Goal: Transaction & Acquisition: Purchase product/service

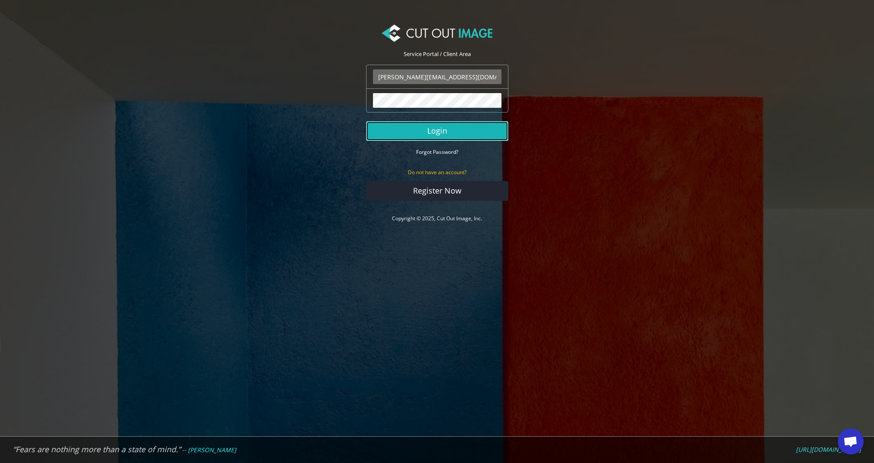
click at [426, 134] on button "Login" at bounding box center [437, 131] width 142 height 20
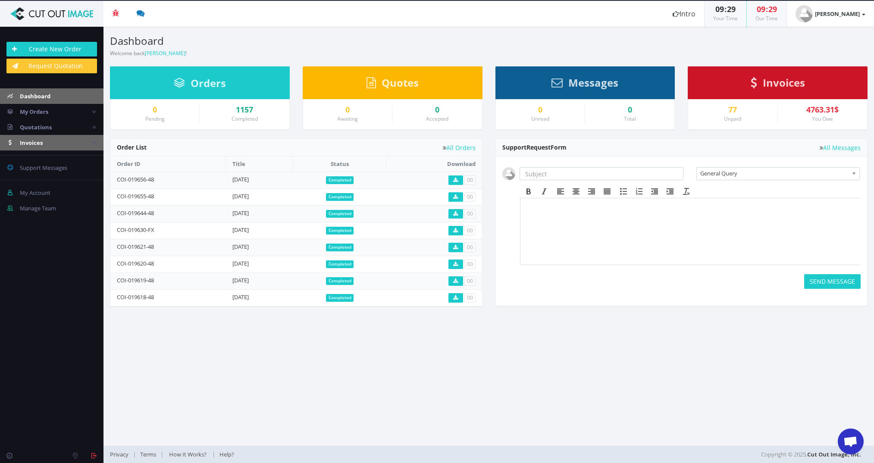
click at [35, 144] on span "Invoices" at bounding box center [31, 143] width 23 height 8
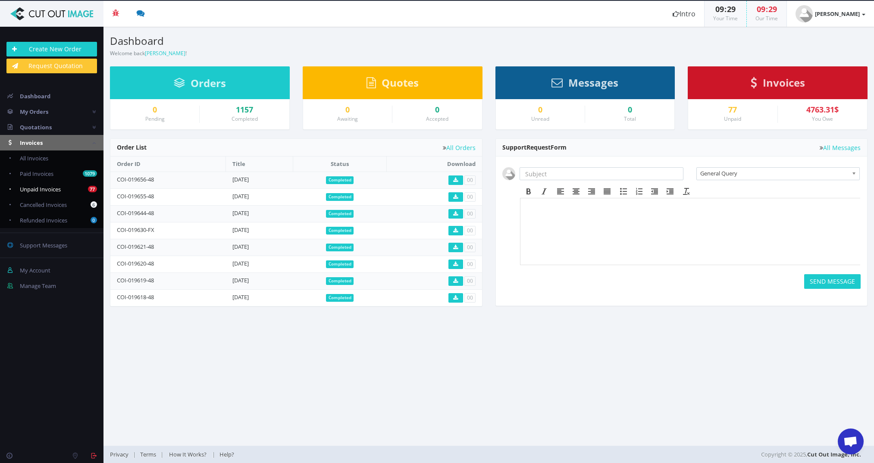
click at [50, 188] on span "Unpaid Invoices" at bounding box center [40, 189] width 41 height 8
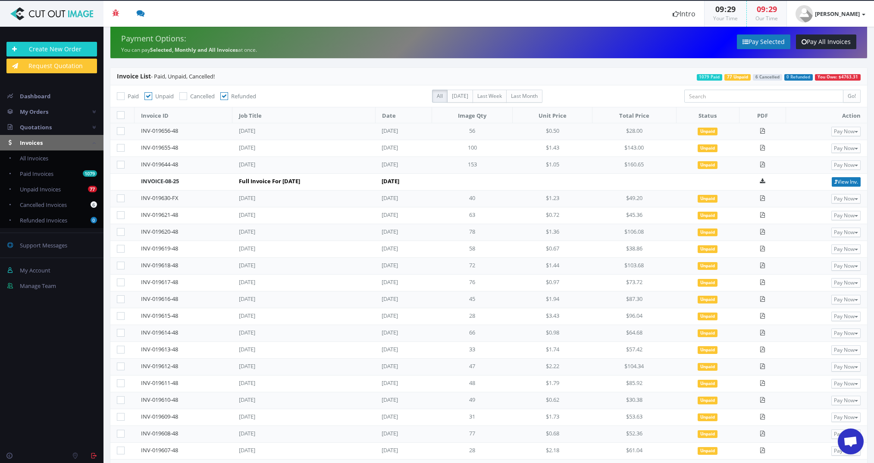
scroll to position [47, 0]
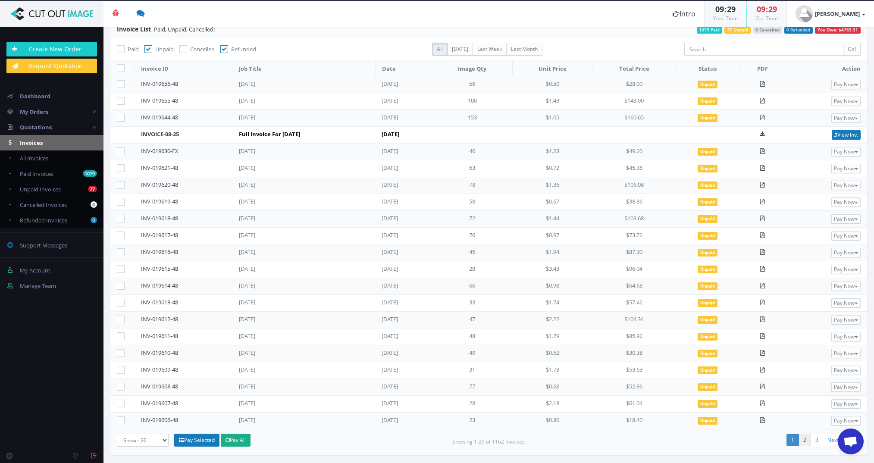
click at [798, 440] on link "2" at bounding box center [804, 440] width 13 height 13
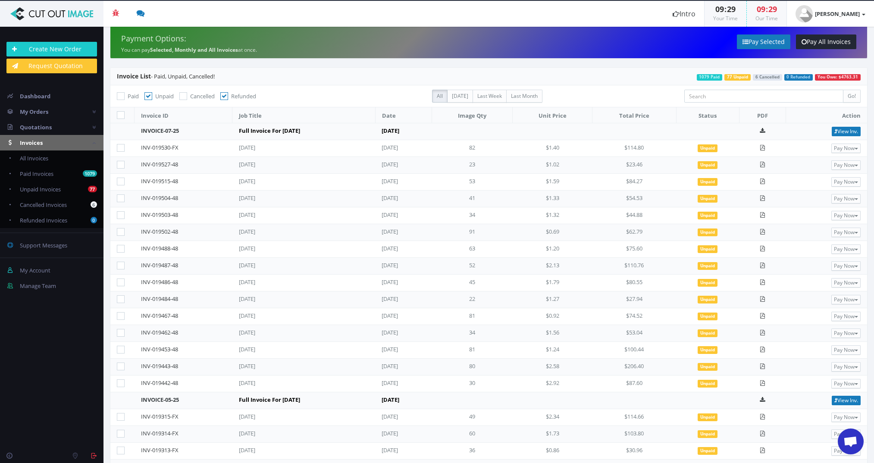
scroll to position [64, 0]
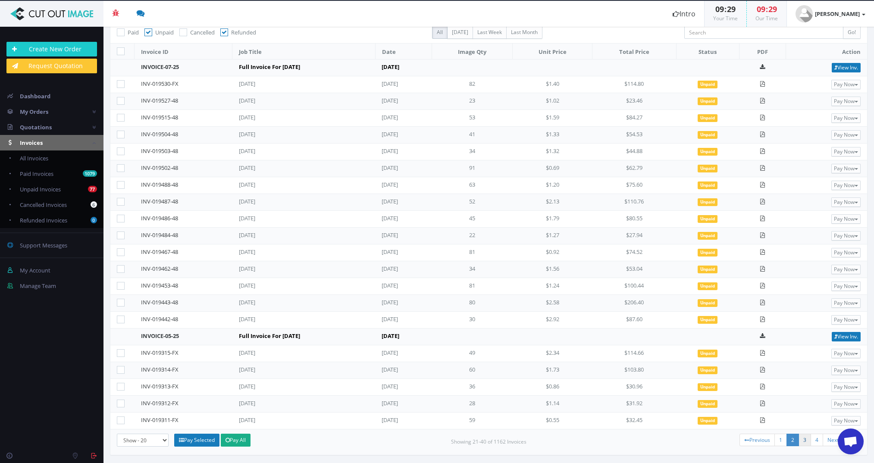
click at [799, 438] on link "3" at bounding box center [804, 440] width 13 height 13
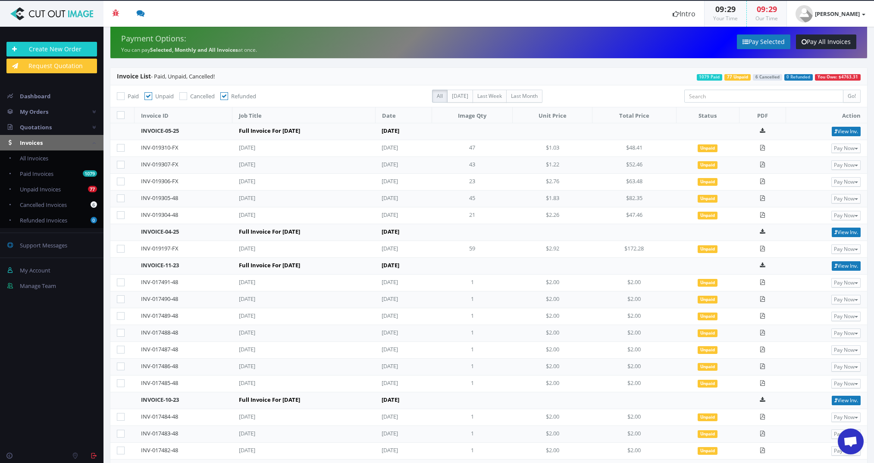
scroll to position [131, 0]
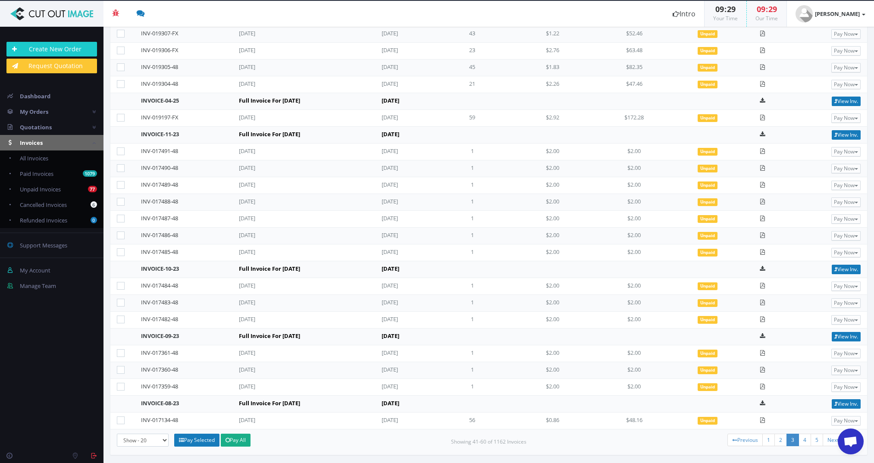
click at [119, 385] on icon at bounding box center [121, 387] width 8 height 8
click at [119, 385] on input"] "checkbox" at bounding box center [122, 387] width 6 height 6
checkbox input"] "true"
click at [122, 369] on icon at bounding box center [121, 370] width 8 height 8
click at [122, 369] on input"] "checkbox" at bounding box center [122, 370] width 6 height 6
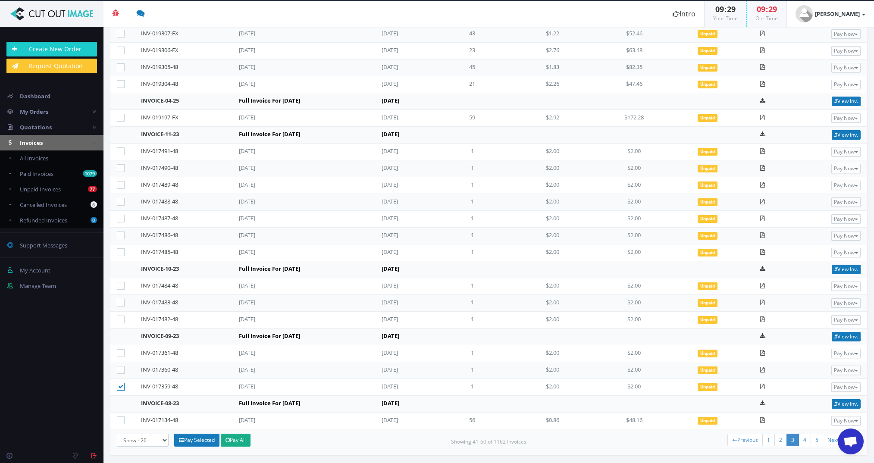
checkbox input"] "true"
click at [123, 354] on icon at bounding box center [121, 353] width 8 height 8
click at [123, 354] on input"] "checkbox" at bounding box center [122, 353] width 6 height 6
checkbox input"] "true"
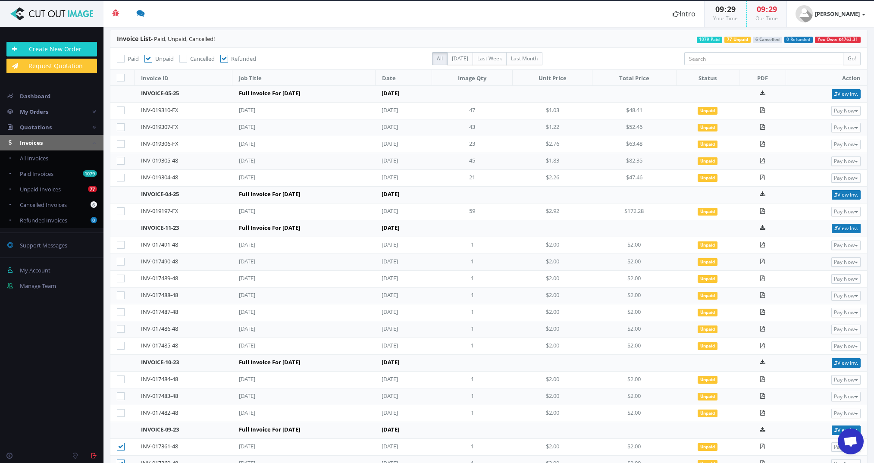
scroll to position [106, 0]
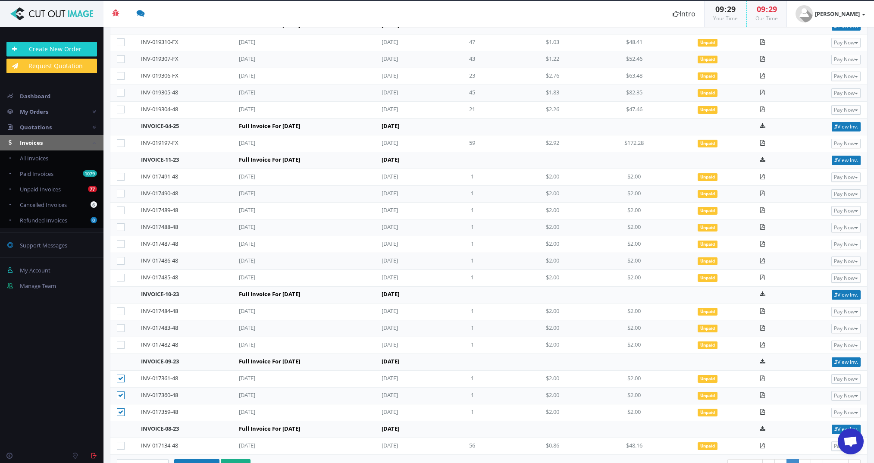
click at [119, 342] on icon at bounding box center [121, 345] width 8 height 8
click at [119, 342] on input"] "checkbox" at bounding box center [122, 345] width 6 height 6
checkbox input"] "true"
click at [120, 327] on icon at bounding box center [121, 328] width 8 height 8
click at [120, 327] on input"] "checkbox" at bounding box center [122, 328] width 6 height 6
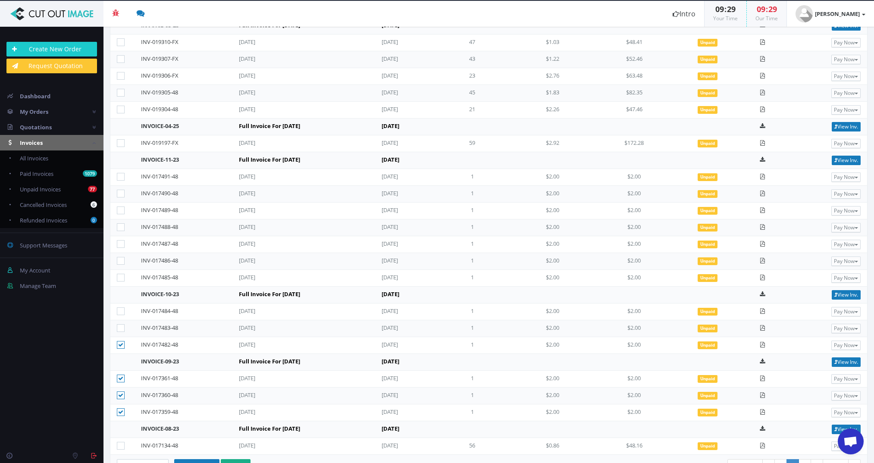
checkbox input"] "true"
click at [120, 309] on icon at bounding box center [121, 311] width 8 height 8
click at [120, 309] on input"] "checkbox" at bounding box center [122, 312] width 6 height 6
checkbox input"] "true"
click at [122, 274] on icon at bounding box center [121, 278] width 8 height 8
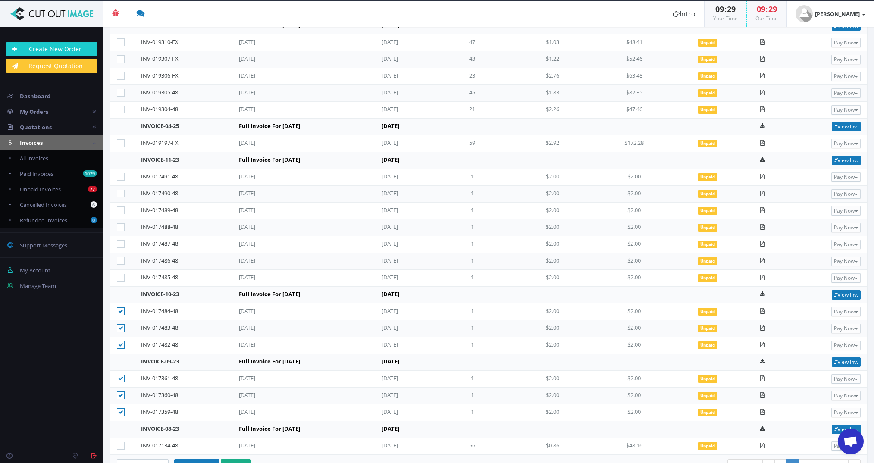
click at [122, 275] on input"] "checkbox" at bounding box center [122, 278] width 6 height 6
checkbox input"] "true"
drag, startPoint x: 119, startPoint y: 259, endPoint x: 122, endPoint y: 241, distance: 18.0
click at [119, 258] on icon at bounding box center [121, 261] width 8 height 8
click at [119, 258] on input"] "checkbox" at bounding box center [122, 261] width 6 height 6
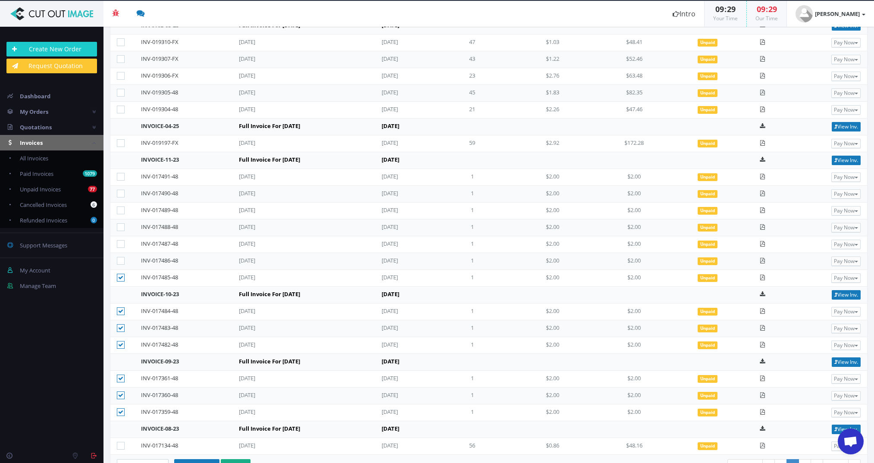
checkbox input"] "true"
click at [122, 238] on td at bounding box center [122, 244] width 24 height 17
drag, startPoint x: 120, startPoint y: 221, endPoint x: 120, endPoint y: 204, distance: 16.8
click at [120, 220] on td at bounding box center [122, 227] width 24 height 17
drag, startPoint x: 120, startPoint y: 202, endPoint x: 120, endPoint y: 194, distance: 7.3
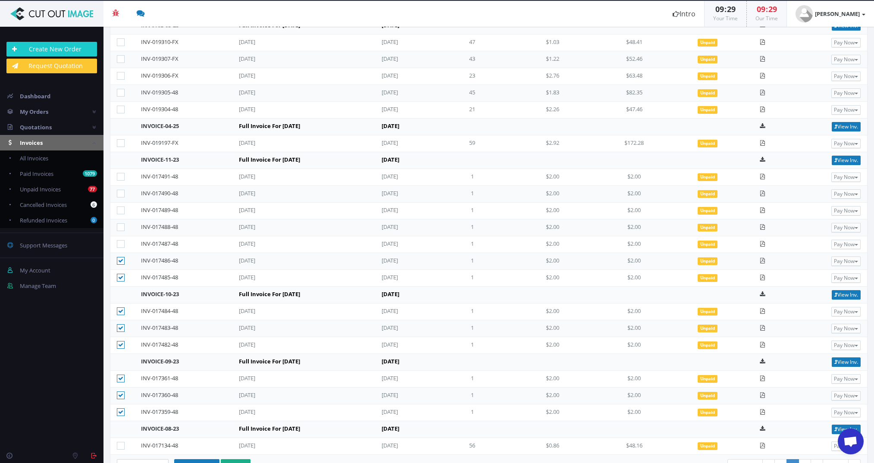
click at [120, 203] on td at bounding box center [122, 211] width 24 height 17
drag, startPoint x: 119, startPoint y: 187, endPoint x: 123, endPoint y: 173, distance: 14.3
click at [119, 186] on td at bounding box center [122, 194] width 24 height 17
drag, startPoint x: 124, startPoint y: 172, endPoint x: 141, endPoint y: 197, distance: 30.3
click at [124, 172] on label at bounding box center [122, 176] width 11 height 9
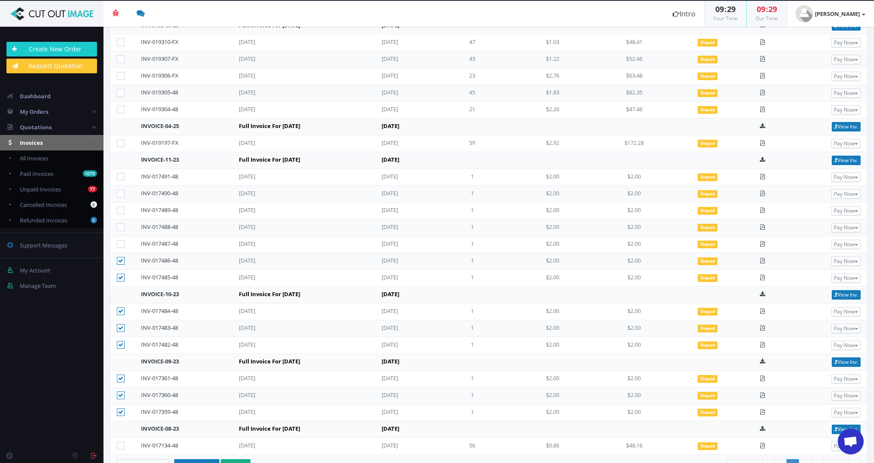
scroll to position [131, 0]
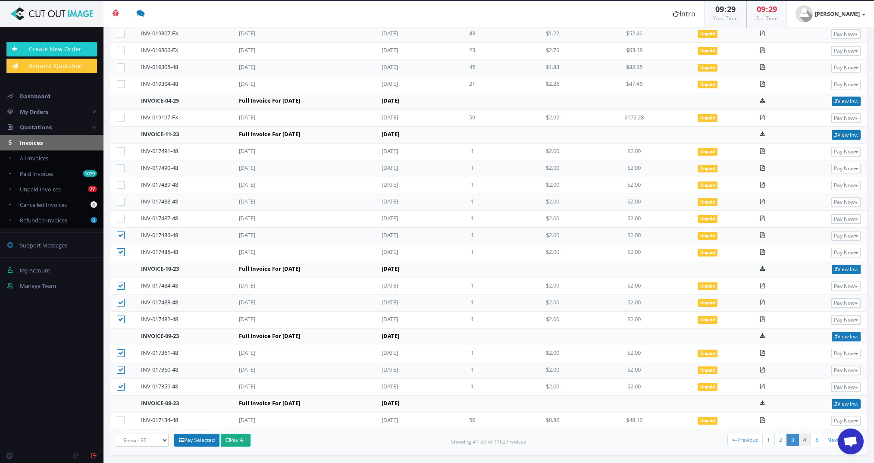
click at [801, 439] on link "4" at bounding box center [804, 440] width 13 height 13
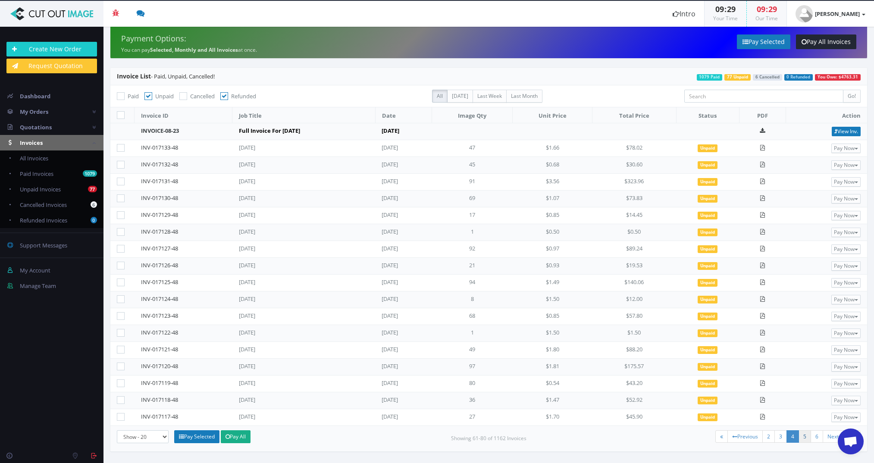
click at [804, 437] on link "5" at bounding box center [804, 436] width 13 height 13
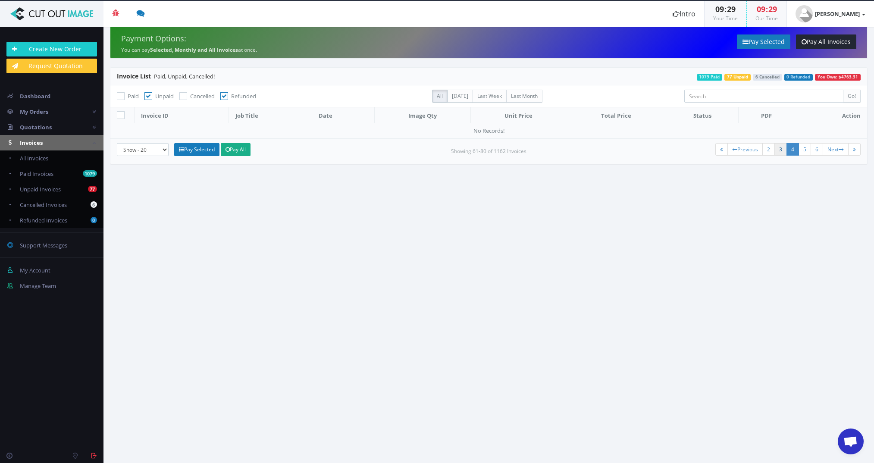
click at [779, 150] on link "3" at bounding box center [780, 149] width 13 height 13
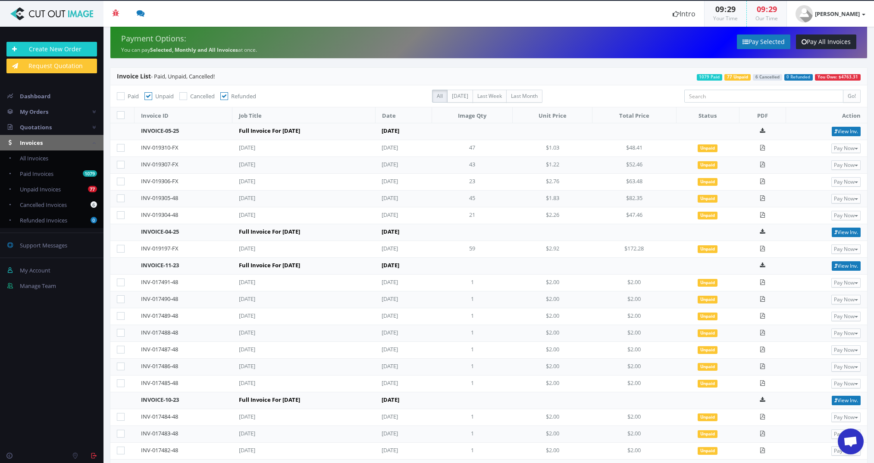
scroll to position [131, 0]
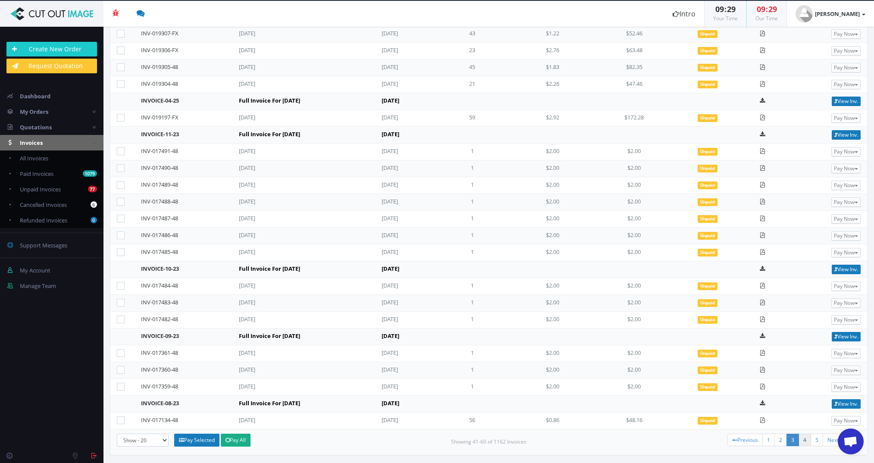
click at [798, 437] on link "4" at bounding box center [804, 440] width 13 height 13
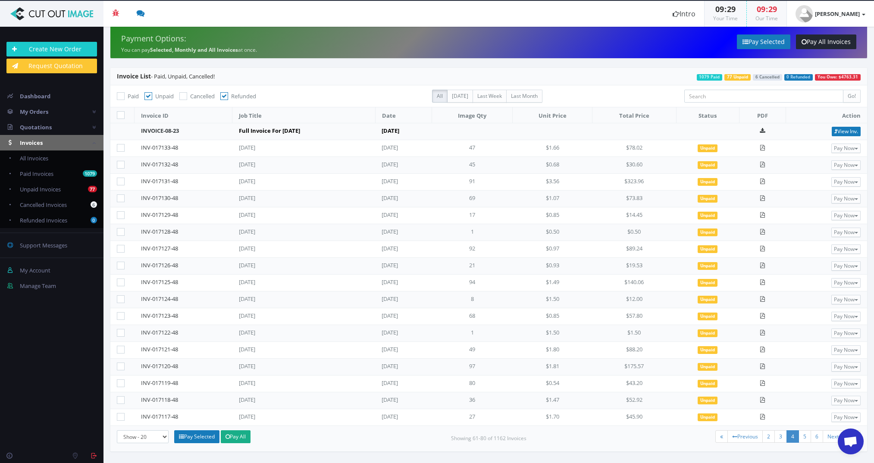
click at [119, 330] on icon at bounding box center [121, 333] width 8 height 8
click at [119, 330] on input"] "checkbox" at bounding box center [122, 333] width 6 height 6
checkbox input"] "true"
click at [121, 230] on icon at bounding box center [121, 232] width 8 height 8
click at [121, 230] on input"] "checkbox" at bounding box center [122, 232] width 6 height 6
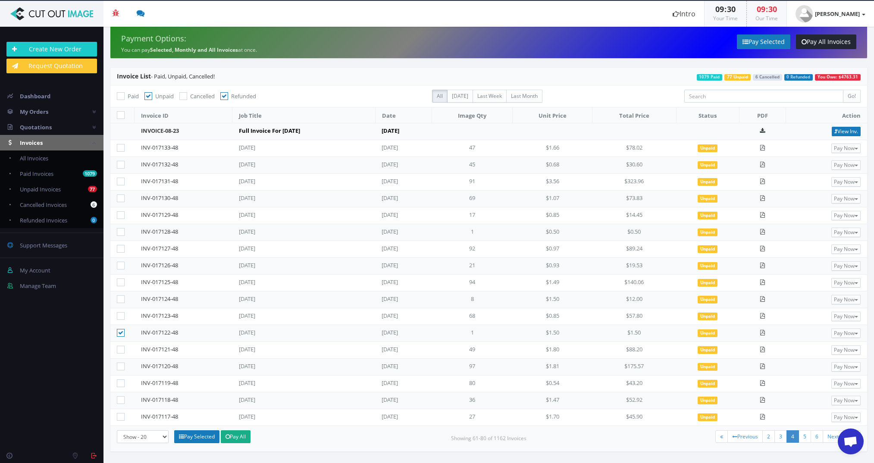
checkbox input"] "true"
click at [119, 213] on icon at bounding box center [121, 215] width 8 height 8
click at [119, 213] on input"] "checkbox" at bounding box center [122, 216] width 6 height 6
checkbox input"] "true"
click at [782, 437] on link "3" at bounding box center [780, 436] width 13 height 13
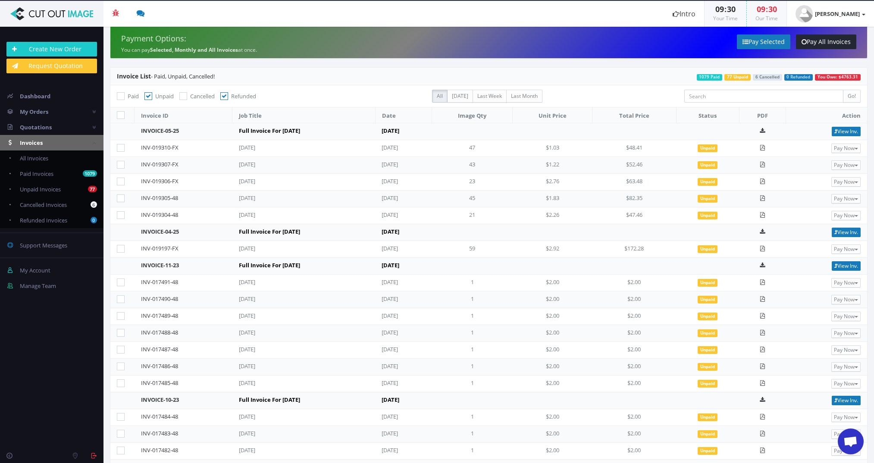
scroll to position [131, 0]
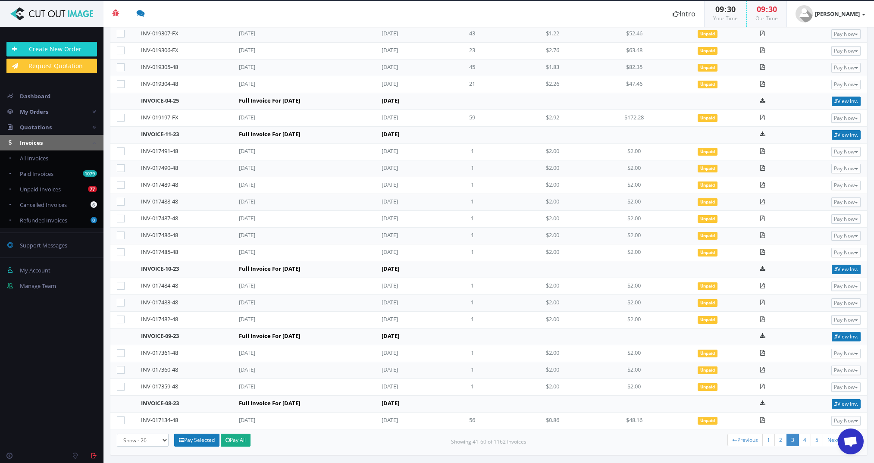
drag, startPoint x: 120, startPoint y: 386, endPoint x: 122, endPoint y: 371, distance: 14.7
click at [120, 385] on icon at bounding box center [121, 387] width 8 height 8
click at [120, 385] on input"] "checkbox" at bounding box center [122, 387] width 6 height 6
checkbox input"] "true"
drag, startPoint x: 122, startPoint y: 370, endPoint x: 121, endPoint y: 362, distance: 8.2
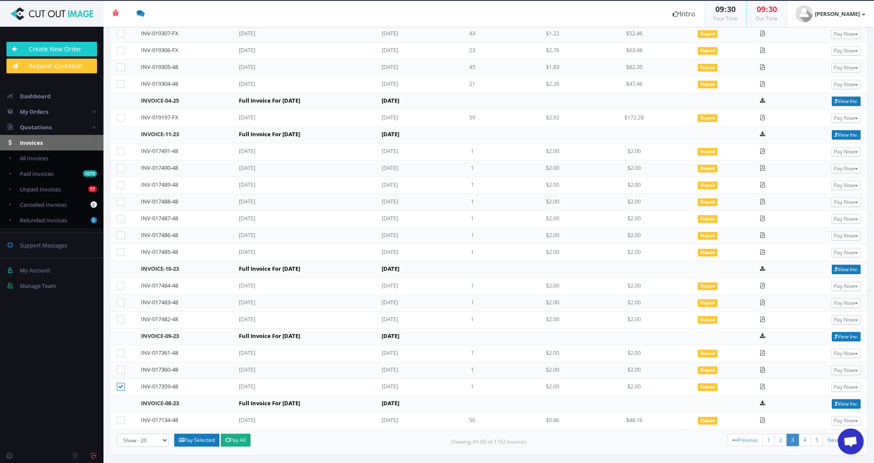
click at [122, 369] on icon at bounding box center [121, 370] width 8 height 8
click at [122, 369] on input"] "checkbox" at bounding box center [122, 370] width 6 height 6
checkbox input"] "true"
click at [120, 351] on icon at bounding box center [121, 353] width 8 height 8
click at [120, 351] on input"] "checkbox" at bounding box center [122, 353] width 6 height 6
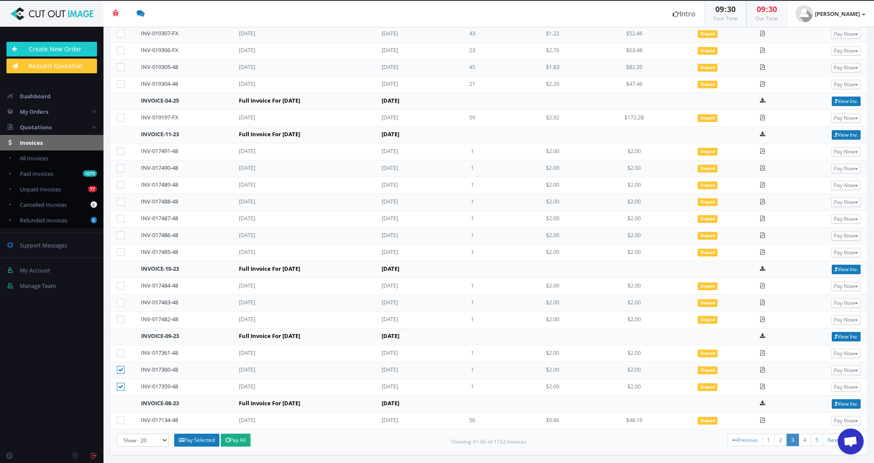
checkbox input"] "true"
drag, startPoint x: 119, startPoint y: 319, endPoint x: 121, endPoint y: 308, distance: 10.9
click at [119, 319] on icon at bounding box center [121, 320] width 8 height 8
click at [119, 319] on input"] "checkbox" at bounding box center [122, 320] width 6 height 6
checkbox input"] "true"
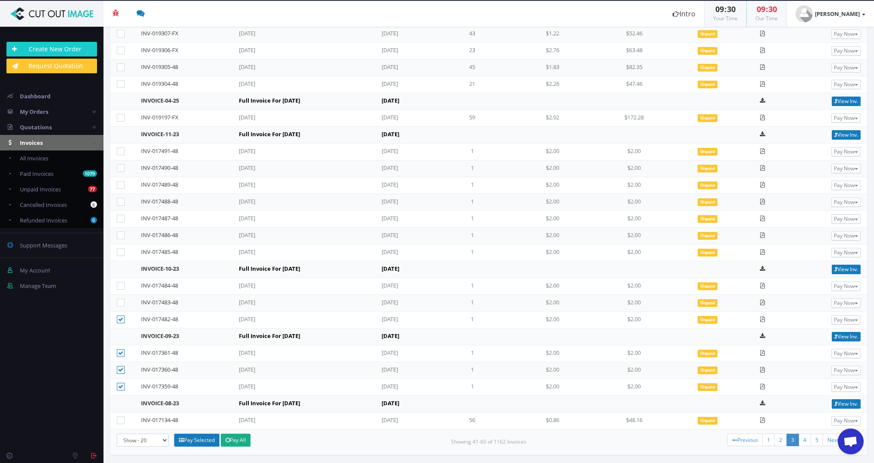
click at [122, 301] on icon at bounding box center [121, 303] width 8 height 8
click at [122, 301] on input"] "checkbox" at bounding box center [122, 303] width 6 height 6
checkbox input"] "true"
click at [120, 282] on label at bounding box center [122, 286] width 11 height 9
click at [120, 283] on input"] "checkbox" at bounding box center [122, 286] width 6 height 6
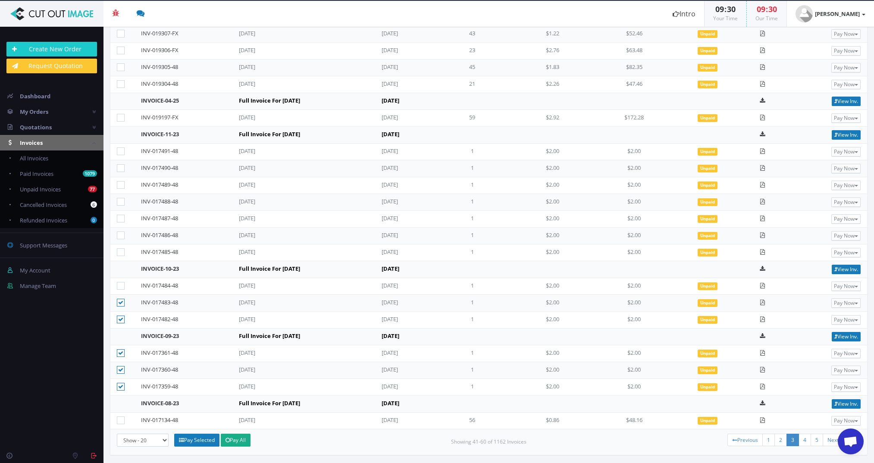
checkbox input"] "true"
drag, startPoint x: 124, startPoint y: 249, endPoint x: 120, endPoint y: 230, distance: 19.3
click at [124, 249] on icon at bounding box center [121, 252] width 8 height 8
click at [124, 250] on input"] "checkbox" at bounding box center [122, 253] width 6 height 6
checkbox input"] "true"
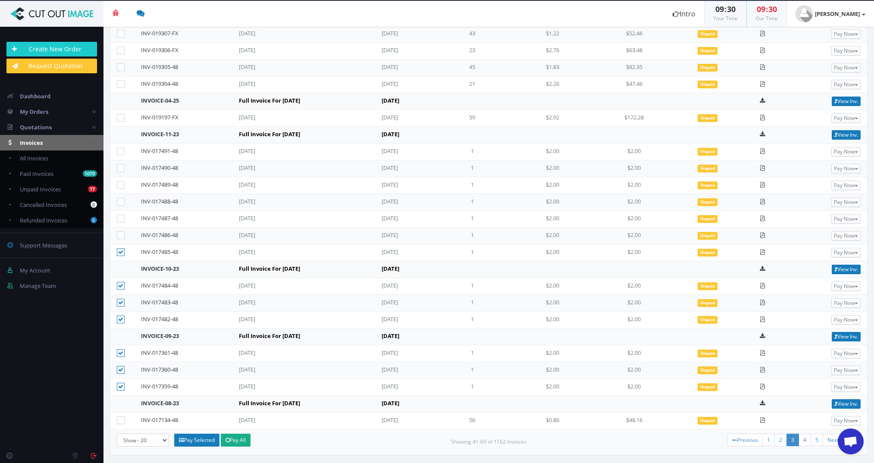
click at [119, 228] on td at bounding box center [122, 236] width 24 height 17
click at [120, 231] on label at bounding box center [122, 235] width 11 height 9
click at [122, 217] on icon at bounding box center [121, 219] width 8 height 8
click at [122, 217] on input"] "checkbox" at bounding box center [122, 219] width 6 height 6
checkbox input"] "true"
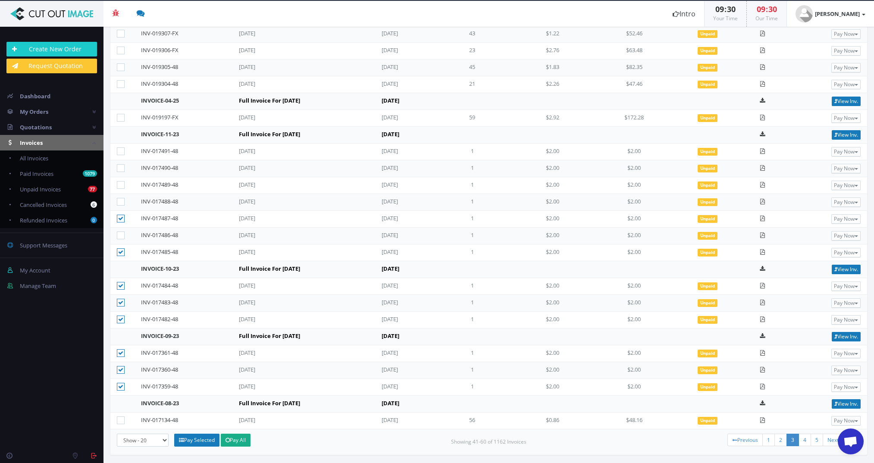
click at [121, 199] on icon at bounding box center [121, 202] width 8 height 8
click at [121, 199] on input"] "checkbox" at bounding box center [122, 202] width 6 height 6
checkbox input"] "true"
click at [120, 185] on icon at bounding box center [121, 185] width 8 height 8
click at [120, 185] on input"] "checkbox" at bounding box center [122, 185] width 6 height 6
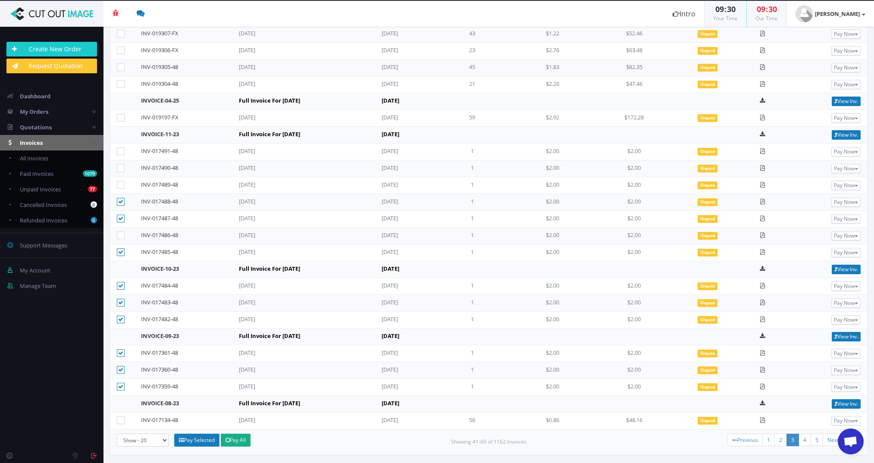
checkbox input"] "true"
click at [121, 169] on icon at bounding box center [121, 168] width 8 height 8
click at [121, 169] on input"] "checkbox" at bounding box center [122, 169] width 6 height 6
checkbox input"] "true"
drag, startPoint x: 119, startPoint y: 152, endPoint x: 122, endPoint y: 188, distance: 36.4
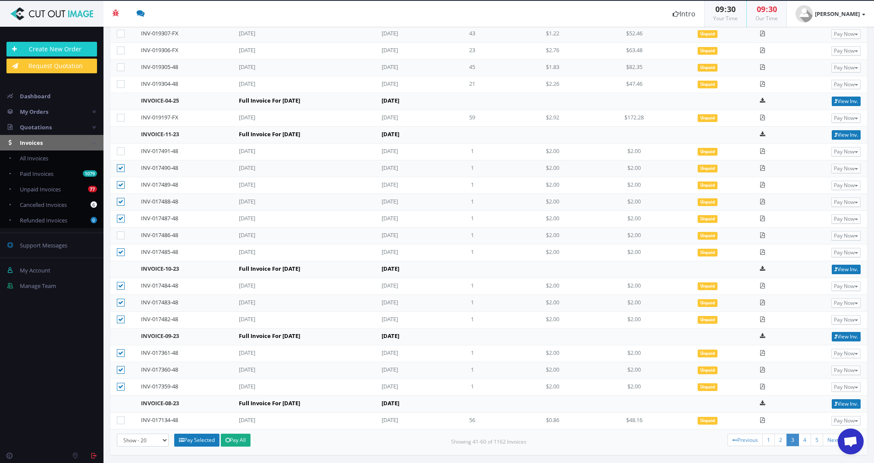
click at [119, 153] on icon at bounding box center [121, 151] width 8 height 8
click at [119, 153] on input"] "checkbox" at bounding box center [122, 152] width 6 height 6
checkbox input"] "true"
click at [122, 240] on td at bounding box center [122, 236] width 24 height 17
click at [776, 439] on link "2" at bounding box center [780, 440] width 13 height 13
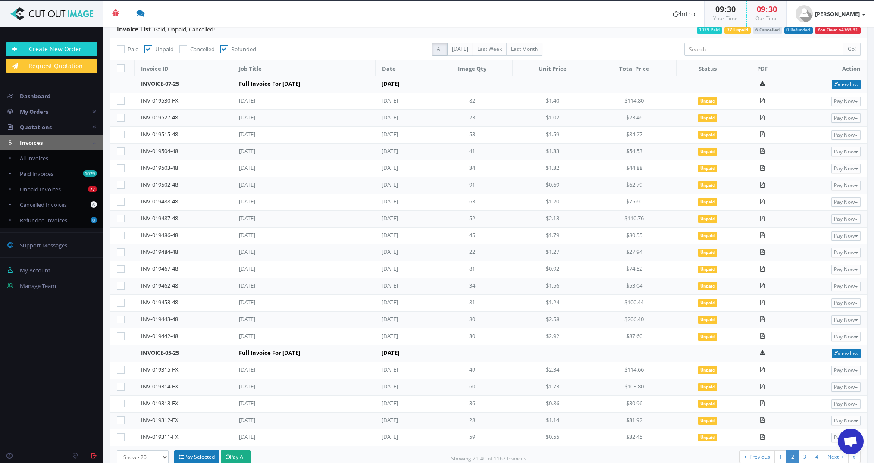
scroll to position [64, 0]
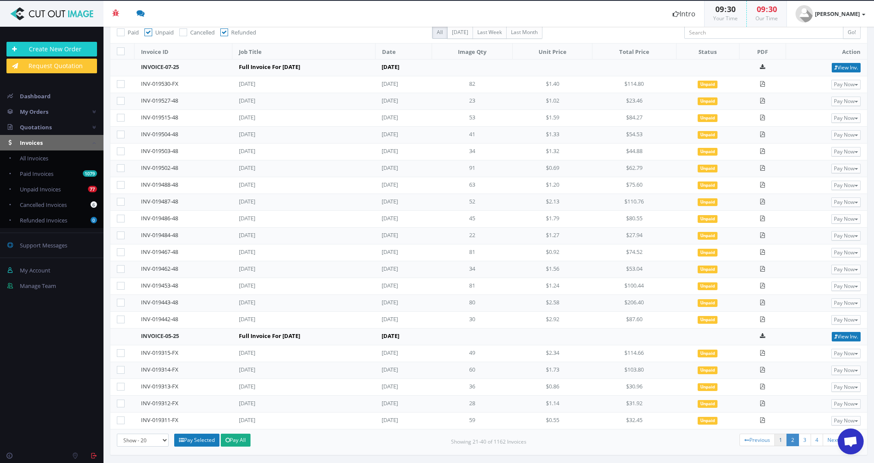
click at [774, 440] on link "1" at bounding box center [780, 440] width 13 height 13
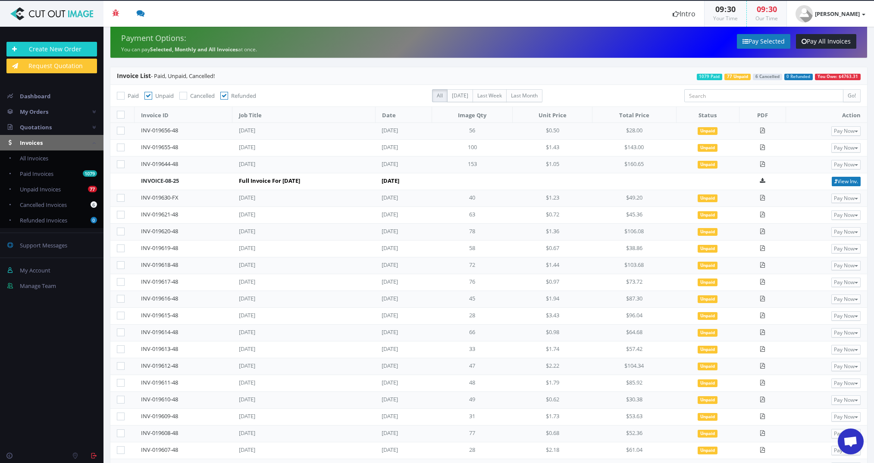
scroll to position [47, 0]
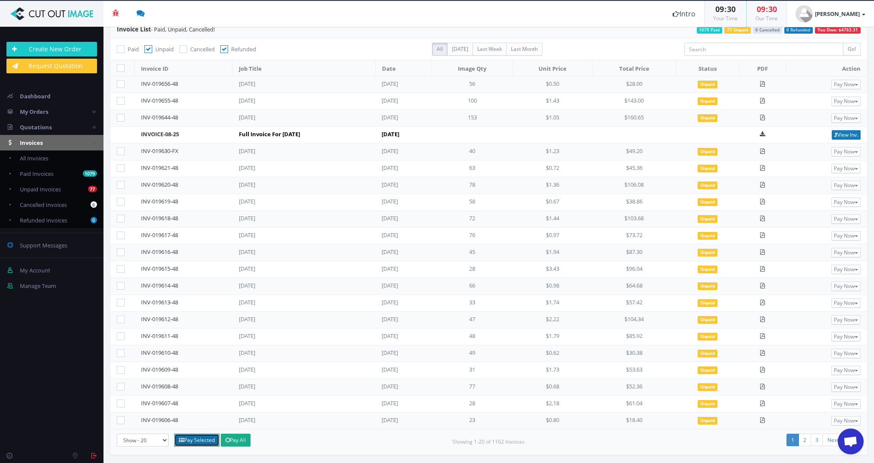
click at [197, 439] on link "Pay Selected" at bounding box center [196, 440] width 45 height 13
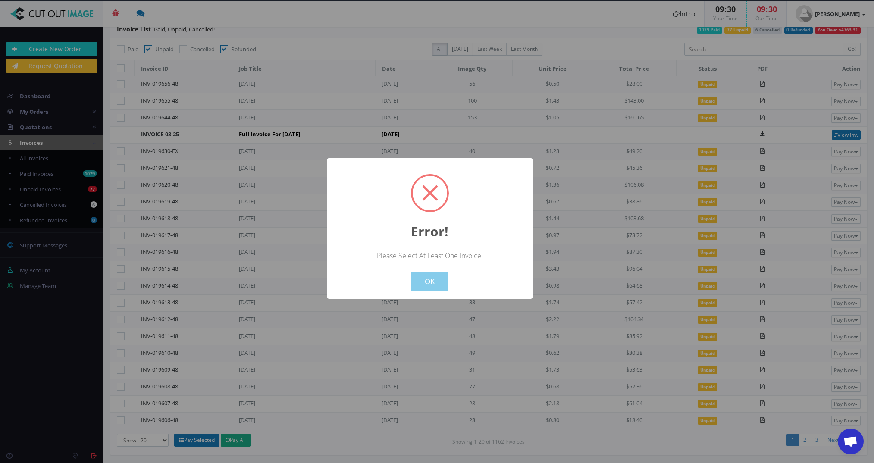
click at [420, 282] on button "OK" at bounding box center [430, 282] width 38 height 20
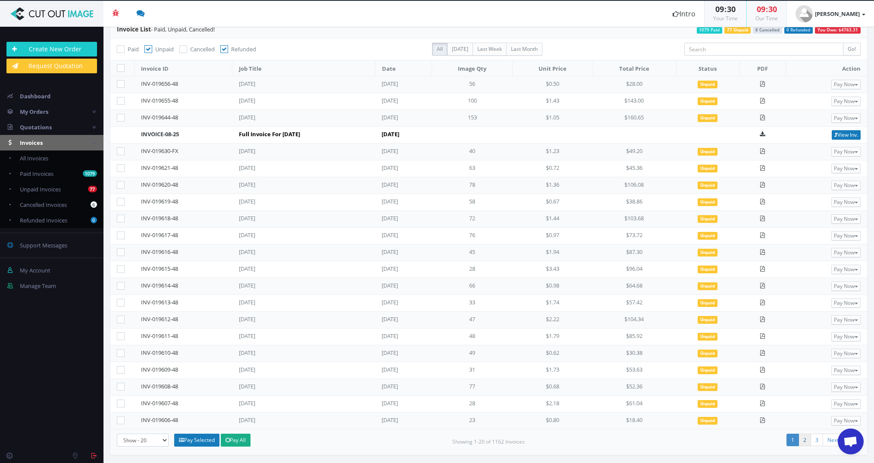
drag, startPoint x: 798, startPoint y: 436, endPoint x: 808, endPoint y: 436, distance: 10.8
click at [798, 436] on link "2" at bounding box center [804, 440] width 13 height 13
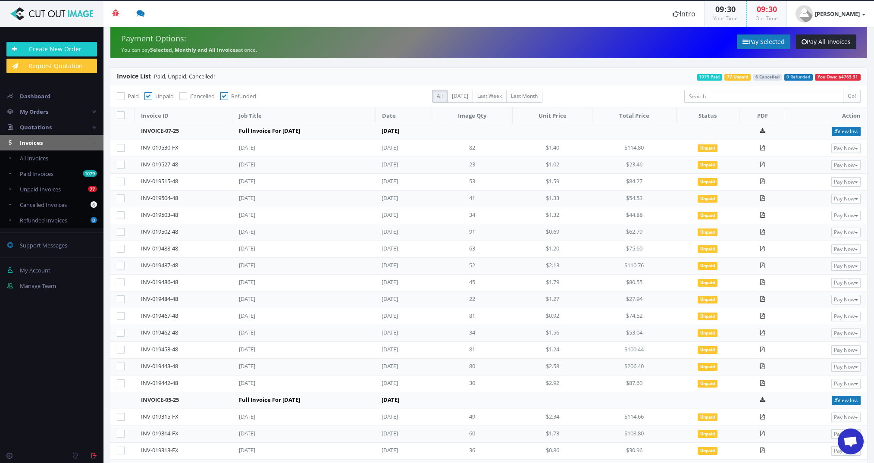
scroll to position [64, 0]
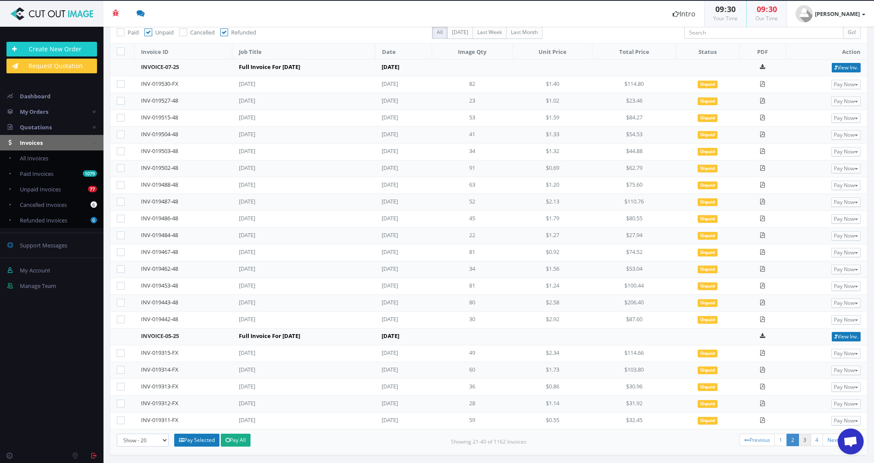
click at [799, 439] on link "3" at bounding box center [804, 440] width 13 height 13
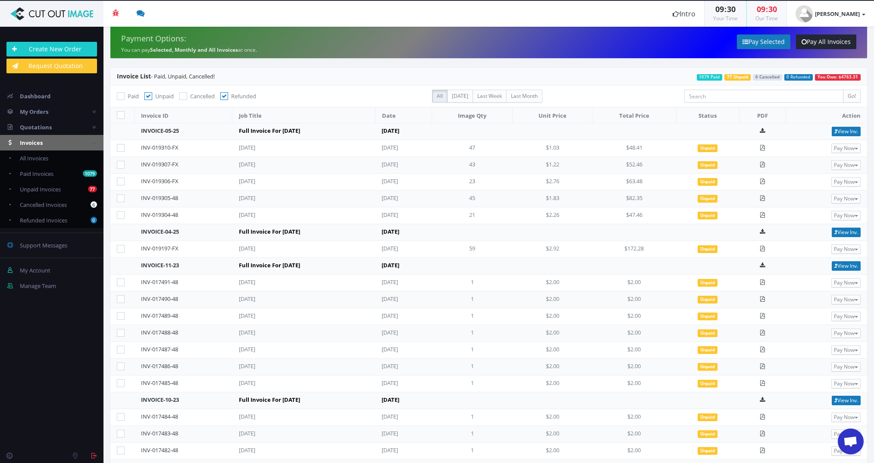
scroll to position [131, 0]
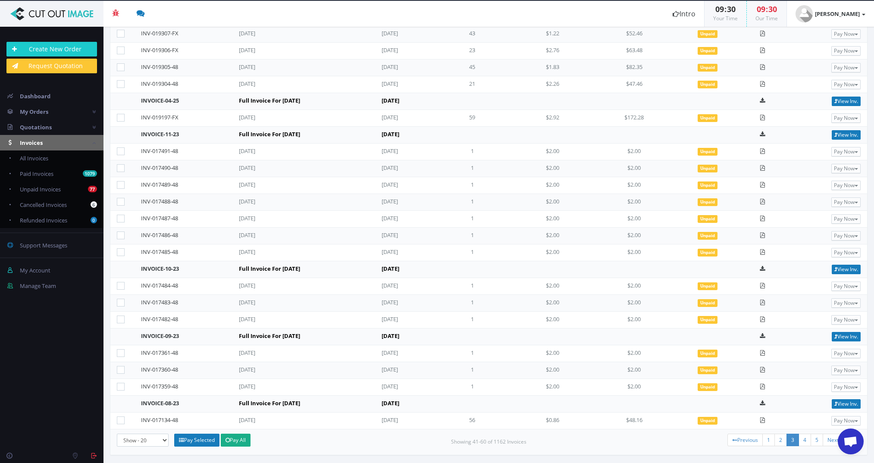
click at [122, 385] on icon at bounding box center [121, 387] width 8 height 8
click at [122, 385] on input"] "checkbox" at bounding box center [122, 387] width 6 height 6
checkbox input"] "true"
click at [121, 366] on icon at bounding box center [121, 370] width 8 height 8
click at [121, 367] on input"] "checkbox" at bounding box center [122, 370] width 6 height 6
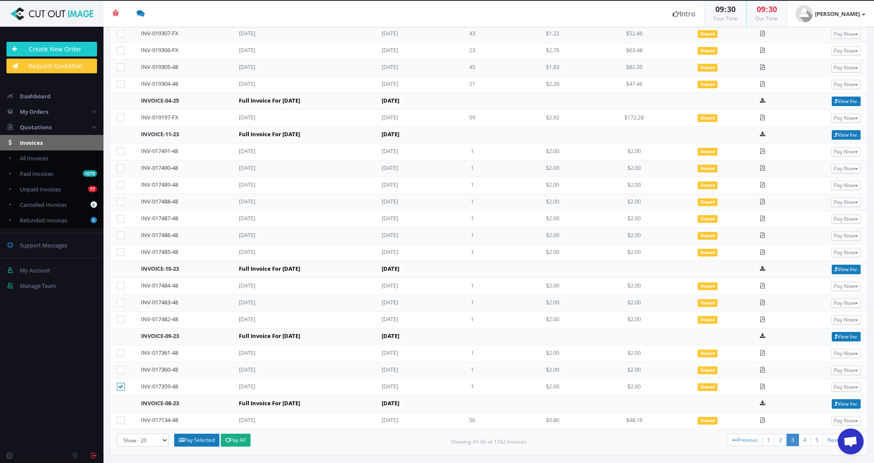
checkbox input"] "true"
click at [122, 348] on td at bounding box center [122, 353] width 24 height 17
click at [122, 351] on icon at bounding box center [121, 353] width 8 height 8
click at [122, 351] on input"] "checkbox" at bounding box center [122, 353] width 6 height 6
checkbox input"] "true"
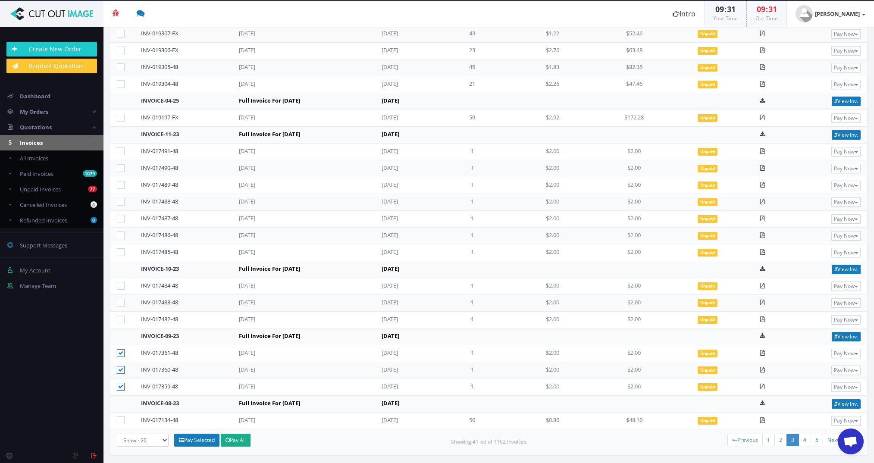
click at [120, 321] on icon at bounding box center [121, 320] width 8 height 8
click at [120, 321] on input"] "checkbox" at bounding box center [122, 320] width 6 height 6
checkbox input"] "true"
drag, startPoint x: 122, startPoint y: 304, endPoint x: 121, endPoint y: 299, distance: 5.2
click at [122, 304] on icon at bounding box center [121, 303] width 8 height 8
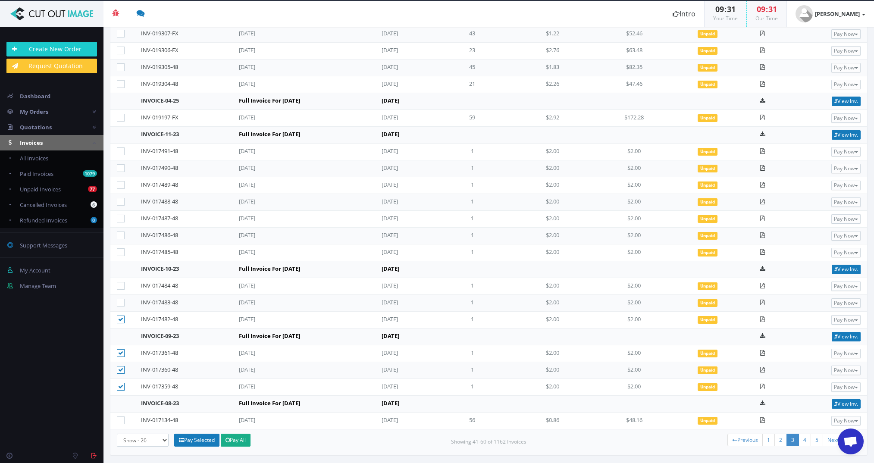
click at [122, 304] on input"] "checkbox" at bounding box center [122, 303] width 6 height 6
checkbox input"] "true"
click at [119, 282] on icon at bounding box center [121, 286] width 8 height 8
click at [119, 283] on input"] "checkbox" at bounding box center [122, 286] width 6 height 6
checkbox input"] "true"
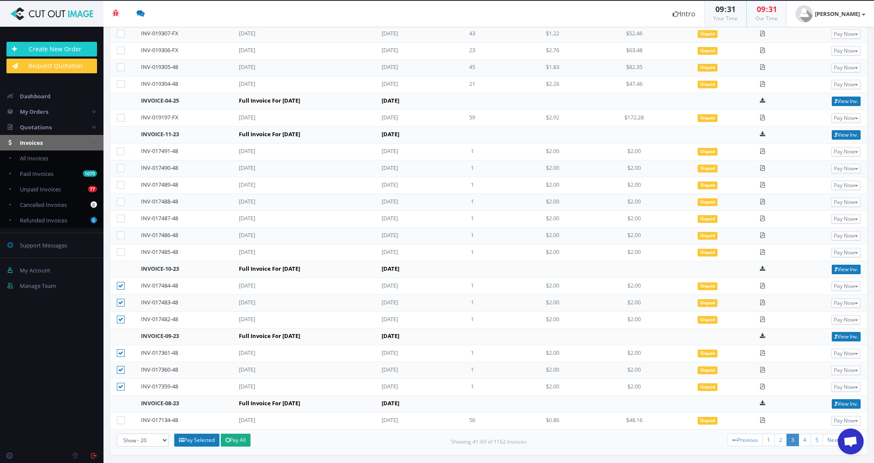
click at [121, 250] on icon at bounding box center [121, 252] width 8 height 8
click at [121, 250] on input"] "checkbox" at bounding box center [122, 253] width 6 height 6
checkbox input"] "true"
click at [121, 232] on icon at bounding box center [121, 236] width 8 height 8
click at [121, 233] on input"] "checkbox" at bounding box center [122, 236] width 6 height 6
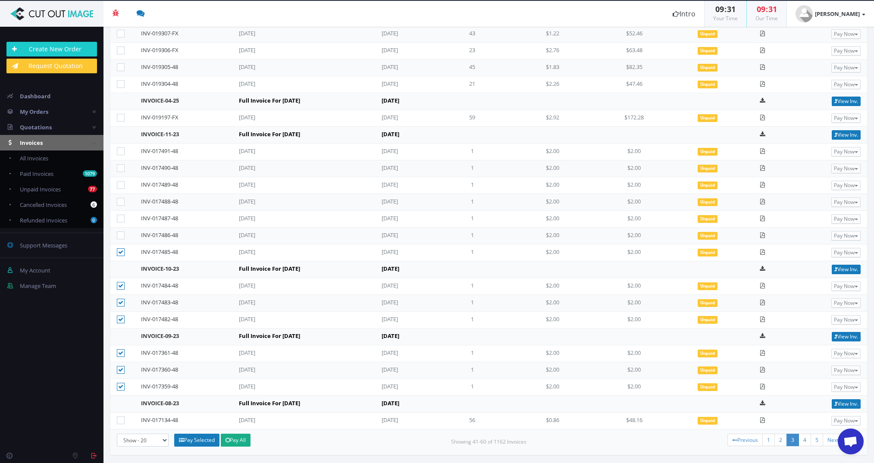
checkbox input"] "true"
drag, startPoint x: 121, startPoint y: 214, endPoint x: 121, endPoint y: 200, distance: 14.2
click at [121, 213] on td at bounding box center [122, 219] width 24 height 17
click at [122, 200] on icon at bounding box center [121, 202] width 8 height 8
click at [122, 200] on input"] "checkbox" at bounding box center [122, 202] width 6 height 6
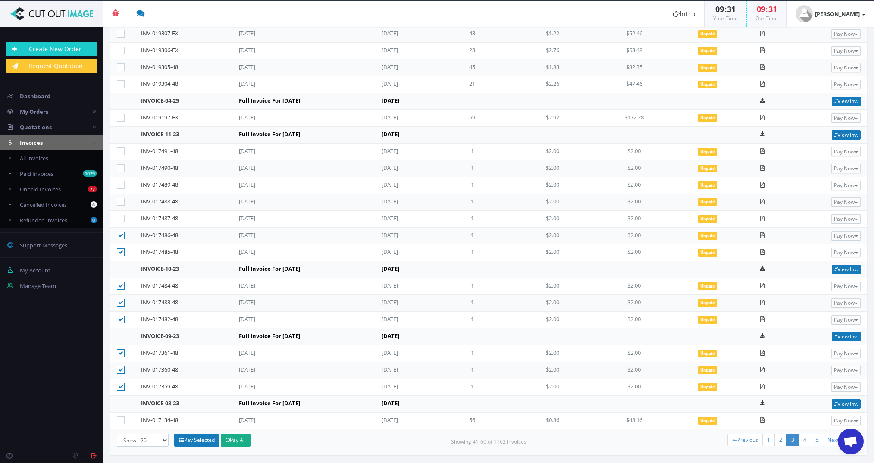
checkbox input"] "true"
click at [122, 182] on icon at bounding box center [121, 185] width 8 height 8
click at [122, 182] on input"] "checkbox" at bounding box center [122, 185] width 6 height 6
checkbox input"] "true"
drag, startPoint x: 121, startPoint y: 168, endPoint x: 121, endPoint y: 153, distance: 15.5
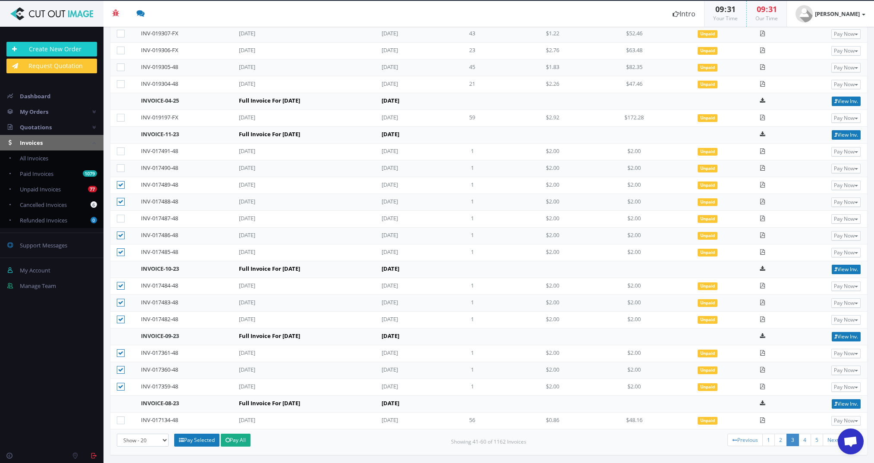
click at [121, 168] on icon at bounding box center [121, 168] width 8 height 8
click at [121, 168] on input"] "checkbox" at bounding box center [122, 169] width 6 height 6
checkbox input"] "true"
click at [121, 151] on icon at bounding box center [121, 151] width 8 height 8
click at [121, 151] on input"] "checkbox" at bounding box center [122, 152] width 6 height 6
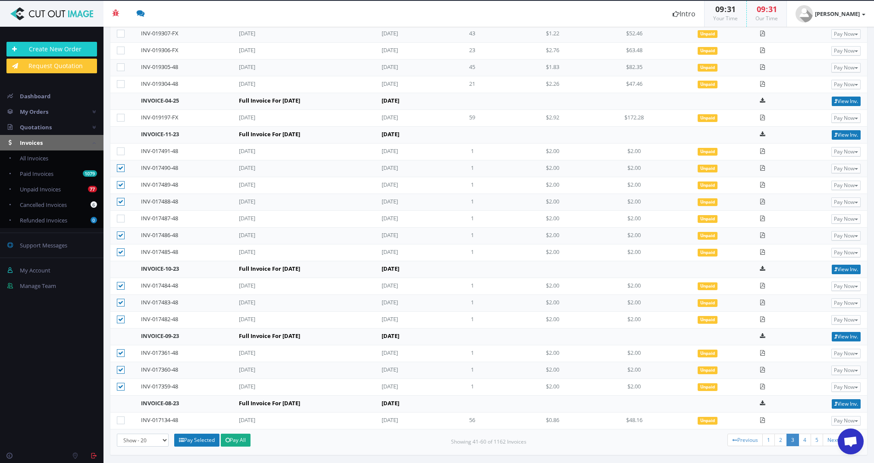
checkbox input"] "true"
click at [123, 216] on icon at bounding box center [121, 219] width 8 height 8
click at [123, 216] on input"] "checkbox" at bounding box center [122, 219] width 6 height 6
checkbox input"] "true"
click at [191, 438] on link "Pay Selected" at bounding box center [196, 440] width 45 height 13
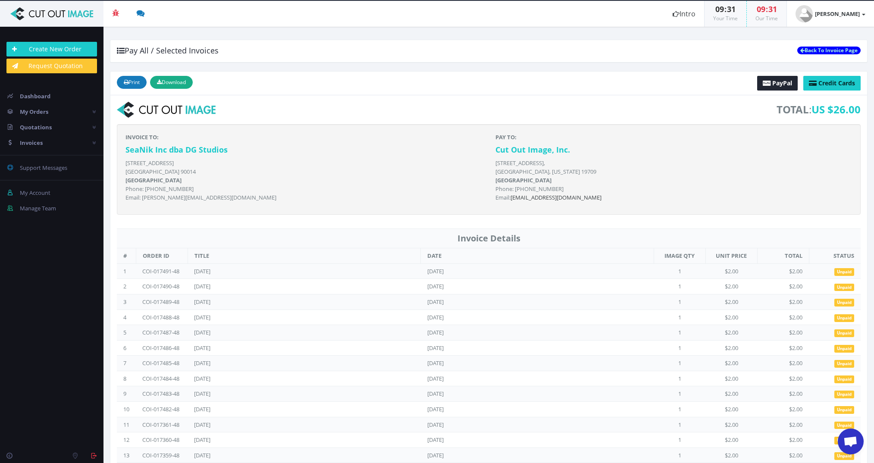
scroll to position [34, 0]
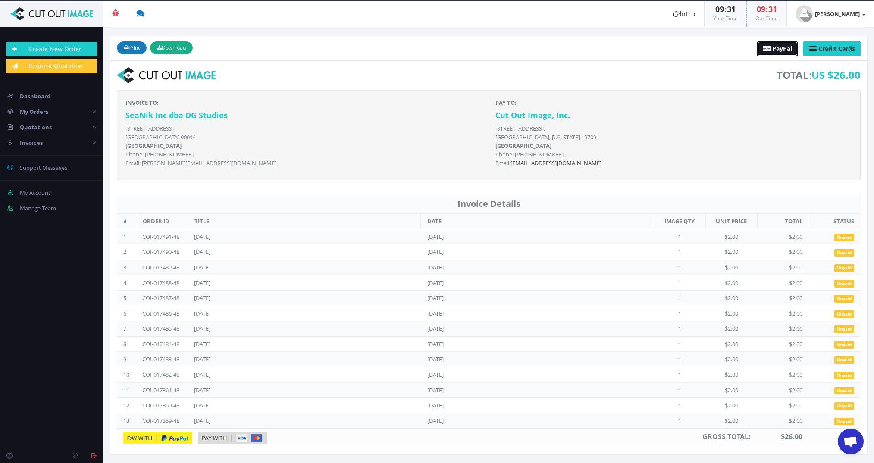
click at [772, 47] on span "PayPal" at bounding box center [782, 48] width 20 height 8
